Goal: Find contact information: Find contact information

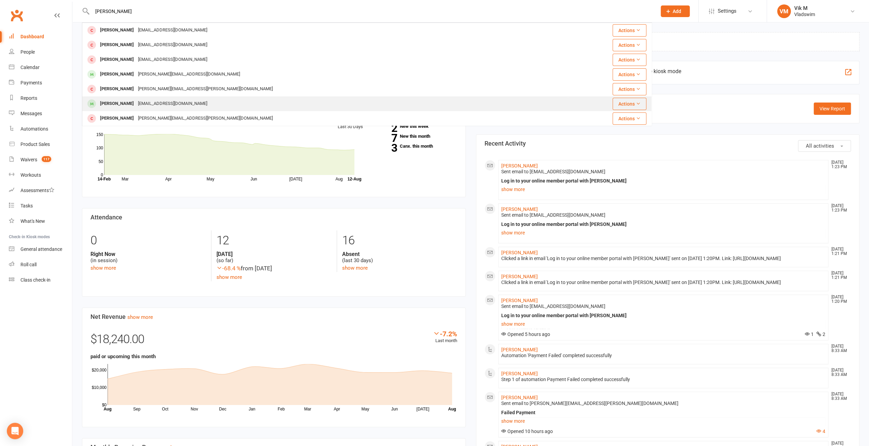
type input "[PERSON_NAME]"
click at [158, 101] on div "[EMAIL_ADDRESS][DOMAIN_NAME]" at bounding box center [172, 104] width 73 height 10
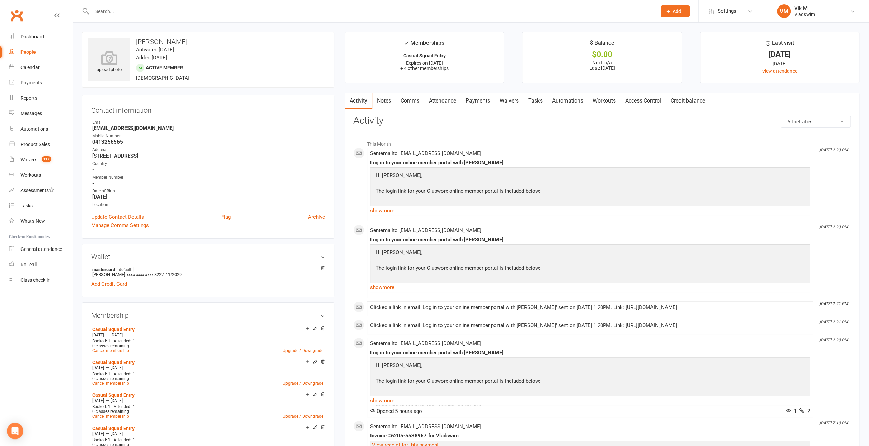
click at [158, 9] on input "text" at bounding box center [371, 11] width 562 height 10
type input "M"
click at [130, 217] on link "Update Contact Details" at bounding box center [117, 217] width 53 height 8
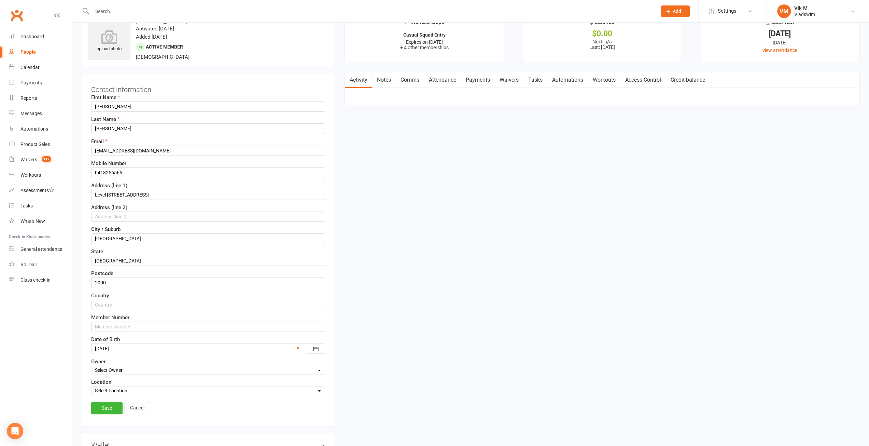
scroll to position [32, 0]
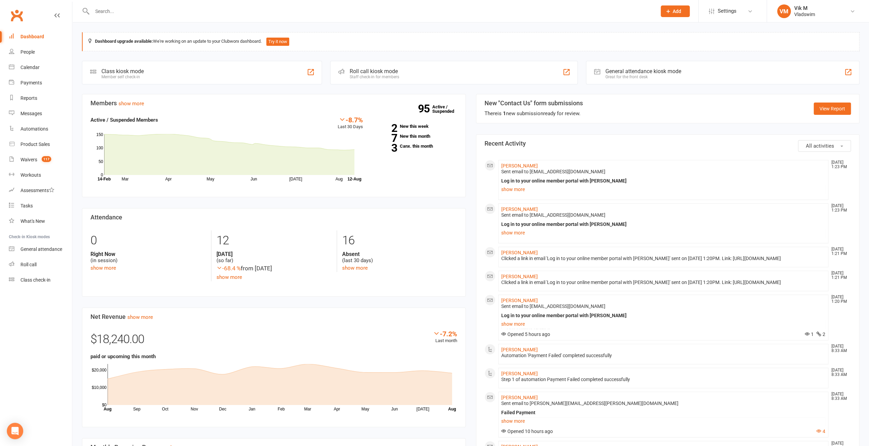
click at [168, 13] on input "text" at bounding box center [371, 11] width 562 height 10
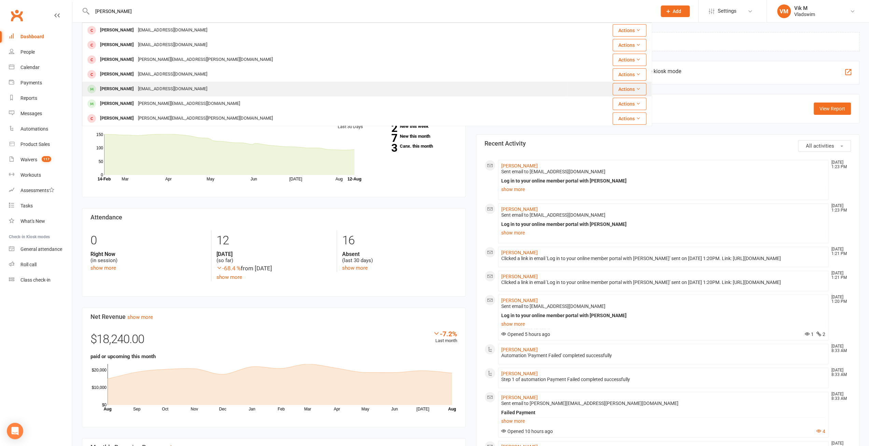
type input "[PERSON_NAME]"
click at [162, 86] on div "[EMAIL_ADDRESS][DOMAIN_NAME]" at bounding box center [172, 89] width 73 height 10
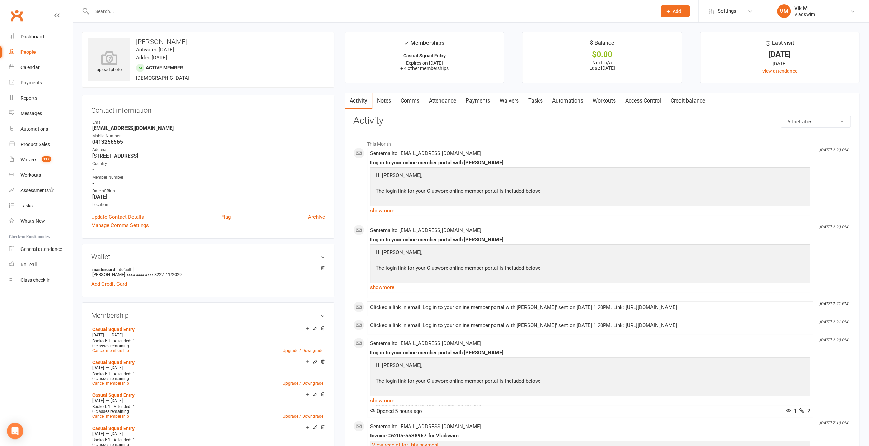
drag, startPoint x: 188, startPoint y: 123, endPoint x: 189, endPoint y: 127, distance: 4.1
click at [188, 123] on div "Email" at bounding box center [208, 122] width 233 height 6
drag, startPoint x: 190, startPoint y: 128, endPoint x: 86, endPoint y: 129, distance: 104.1
click at [86, 129] on div "Contact information Owner Email [EMAIL_ADDRESS][DOMAIN_NAME] Mobile Number [PHO…" at bounding box center [208, 167] width 252 height 144
copy strong "[EMAIL_ADDRESS][DOMAIN_NAME]"
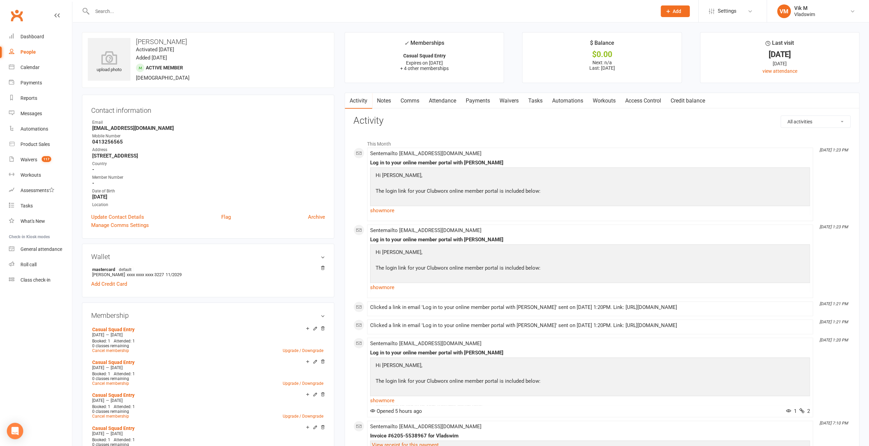
click at [185, 11] on input "text" at bounding box center [371, 11] width 562 height 10
type input "McQui"
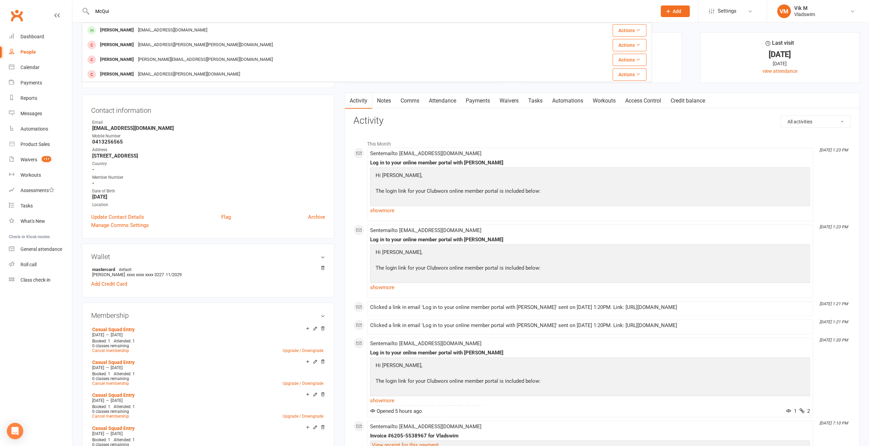
drag, startPoint x: 122, startPoint y: 15, endPoint x: 96, endPoint y: 13, distance: 26.7
click at [96, 13] on input "McQui" at bounding box center [371, 11] width 562 height 10
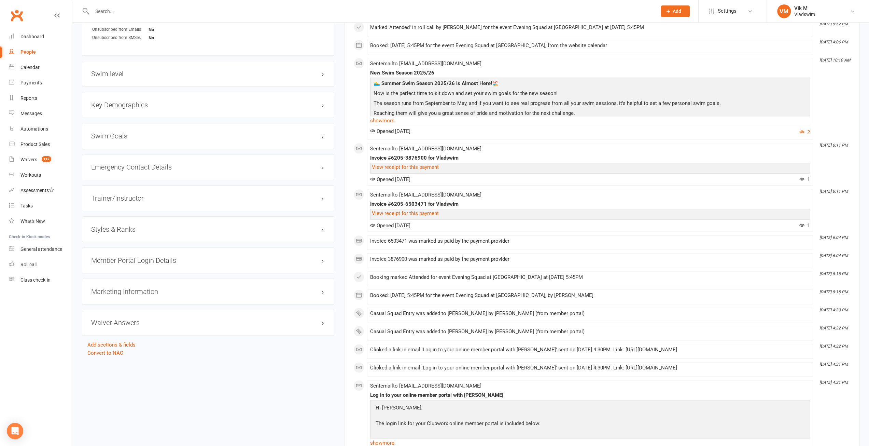
scroll to position [649, 0]
click at [143, 255] on h3 "Member Portal Login Details" at bounding box center [208, 259] width 234 height 8
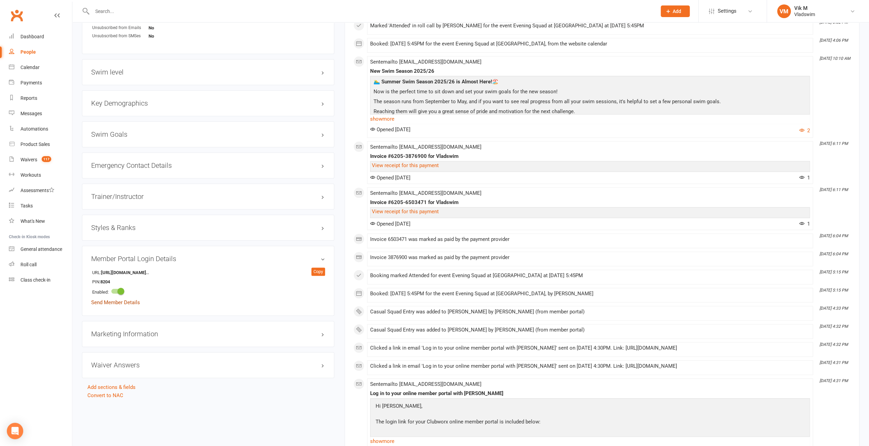
click at [134, 299] on link "Send Member Details" at bounding box center [115, 302] width 49 height 6
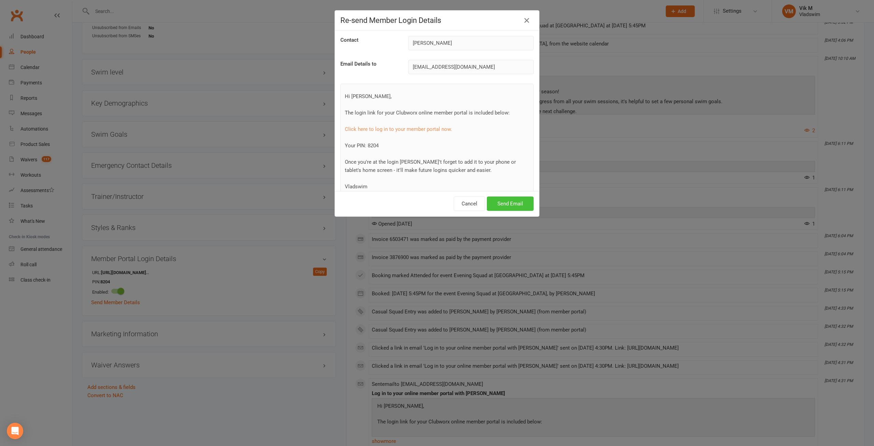
click at [509, 204] on button "Send Email" at bounding box center [510, 203] width 47 height 14
